Goal: Task Accomplishment & Management: Manage account settings

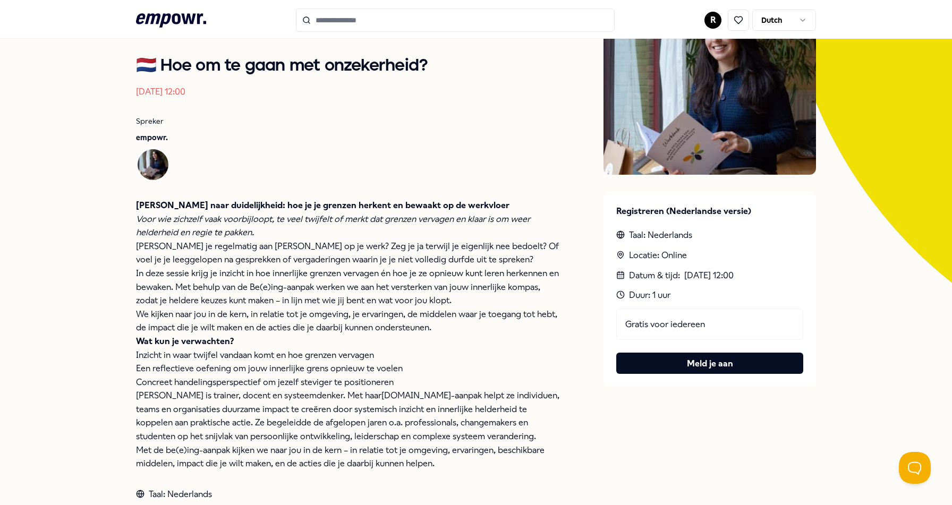
scroll to position [266, 0]
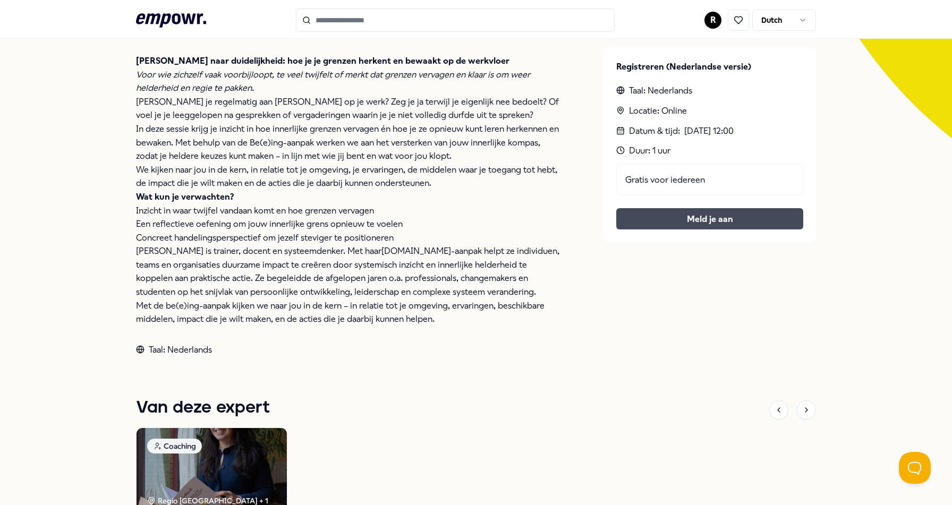
click at [678, 217] on button "Meld je aan" at bounding box center [709, 218] width 187 height 21
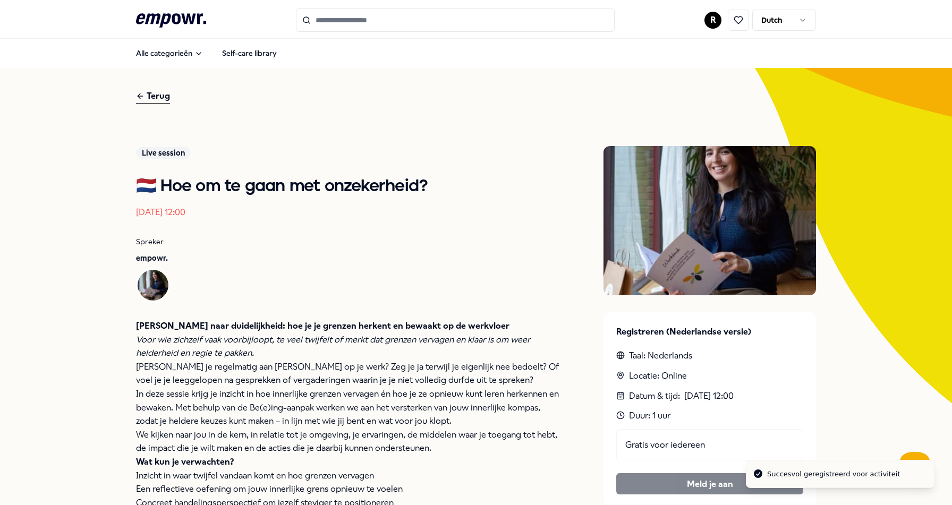
scroll to position [0, 0]
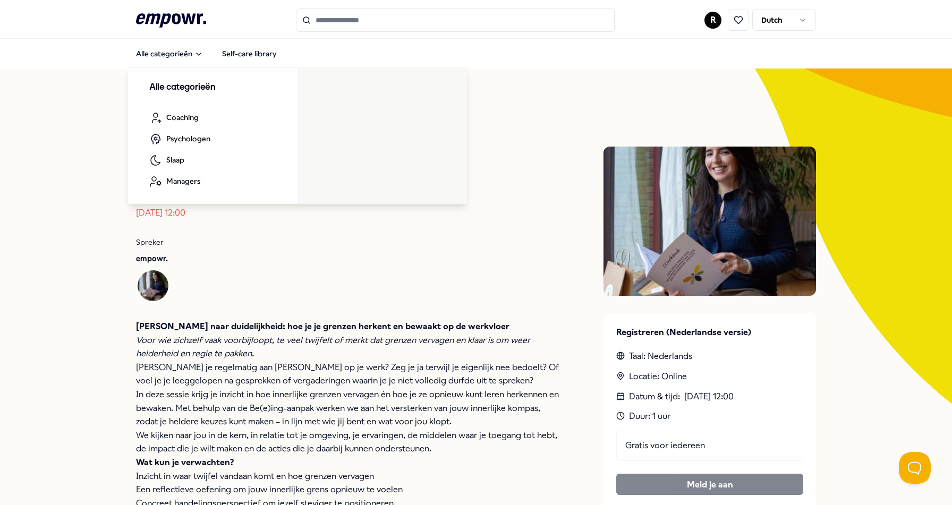
click at [173, 22] on icon at bounding box center [171, 20] width 70 height 14
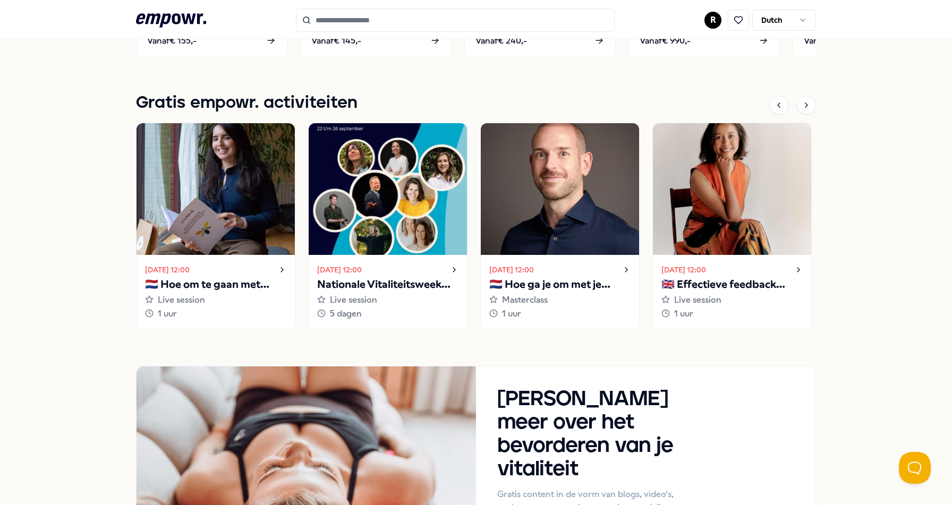
scroll to position [743, 0]
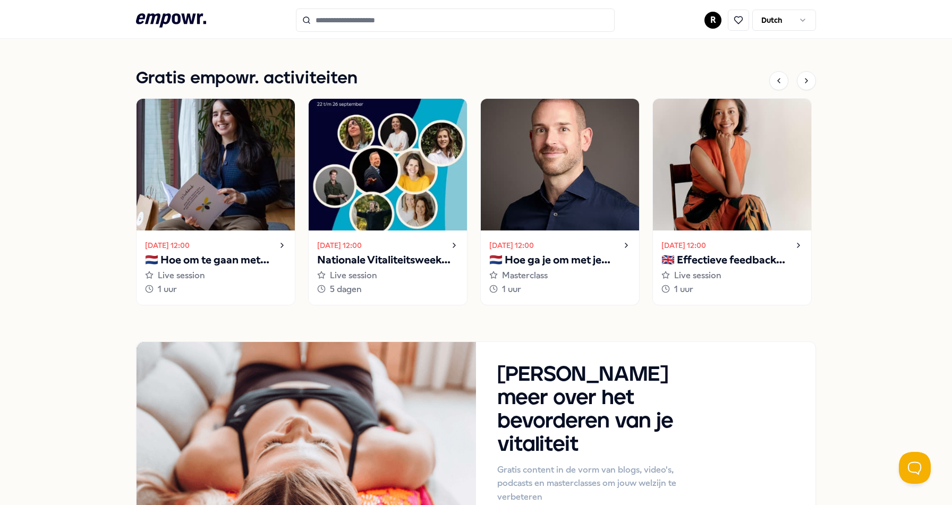
click at [557, 261] on p "🇳🇱 Hoe ga je om met je innerlijke criticus?" at bounding box center [559, 260] width 141 height 17
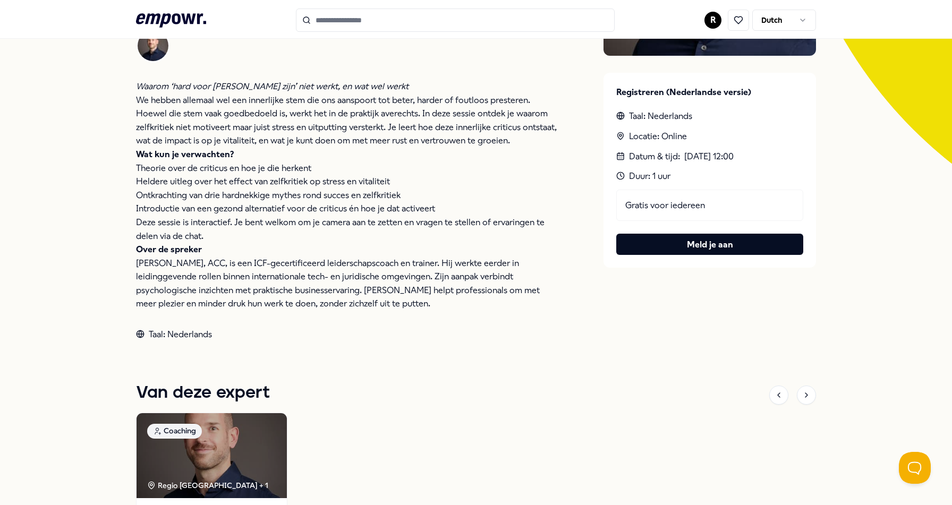
scroll to position [81, 0]
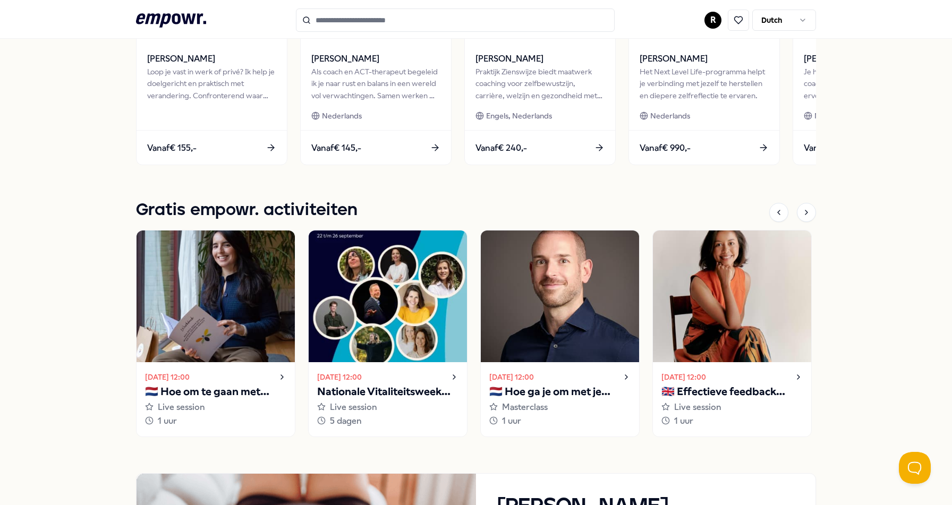
scroll to position [771, 0]
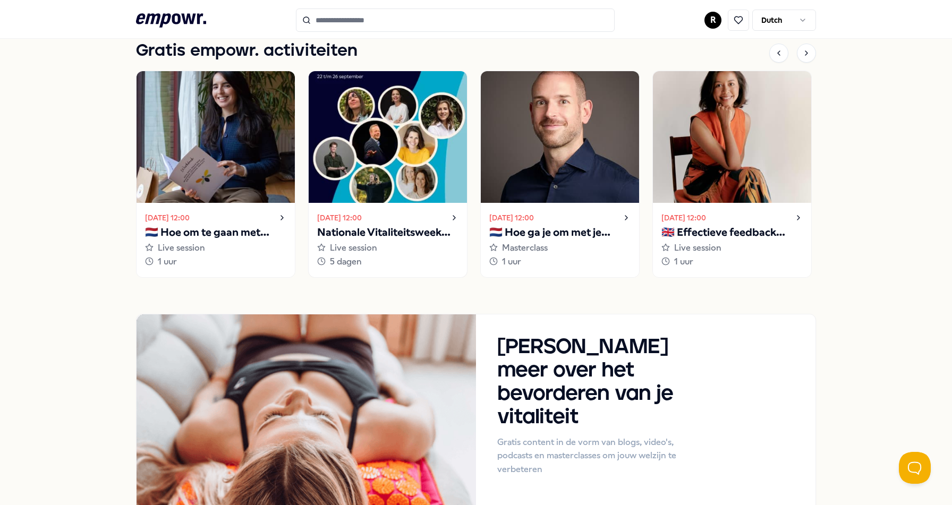
click at [409, 233] on p "Nationale Vitaliteitsweek 2025" at bounding box center [387, 232] width 141 height 17
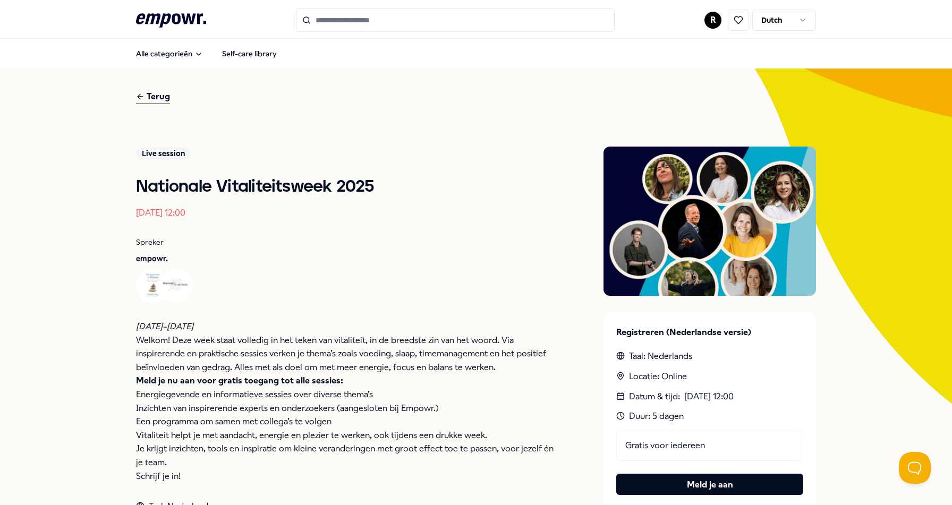
click at [707, 20] on html ".empowr-logo_svg__cls-1{fill:#03032f} R Dutch Alle categorieën Self-care librar…" at bounding box center [476, 252] width 952 height 505
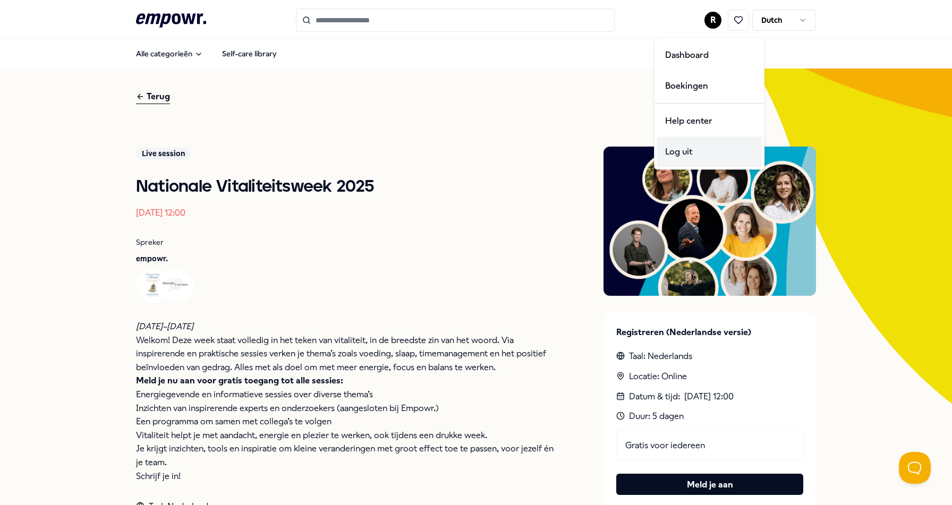
click at [680, 148] on div "Log uit" at bounding box center [708, 151] width 105 height 31
